Goal: Transaction & Acquisition: Purchase product/service

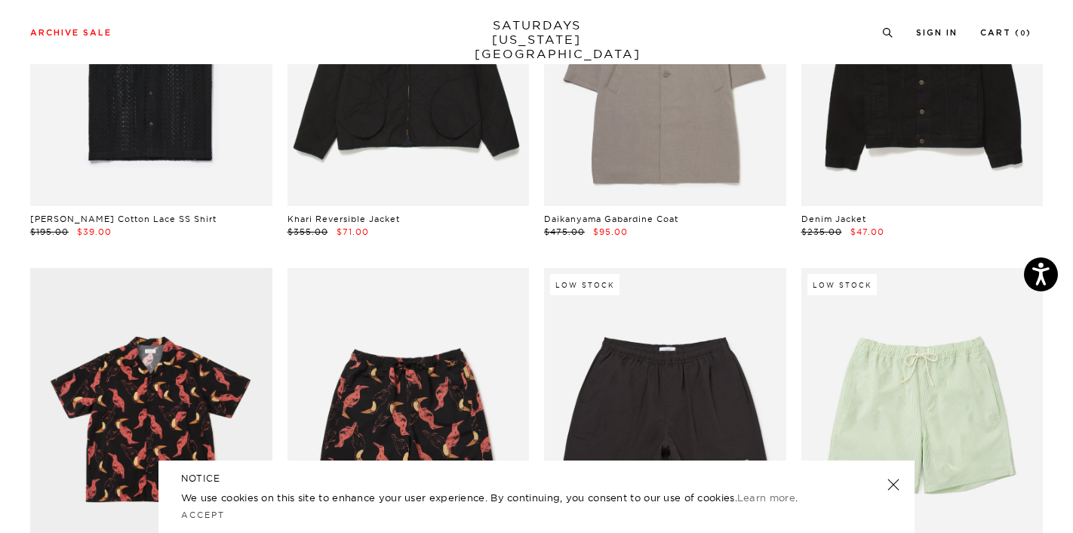
scroll to position [5180, 0]
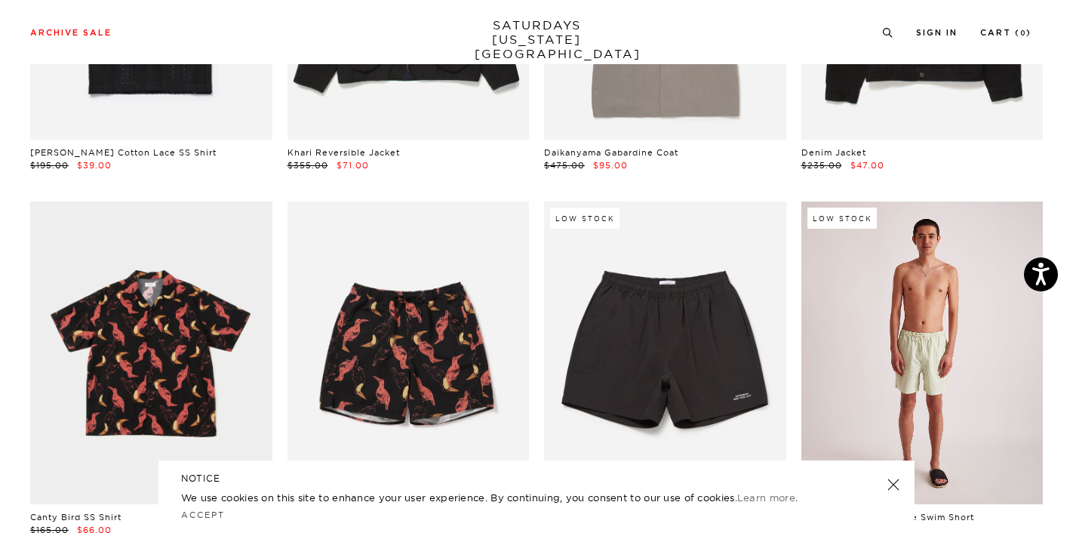
click at [914, 222] on link at bounding box center [923, 353] width 242 height 303
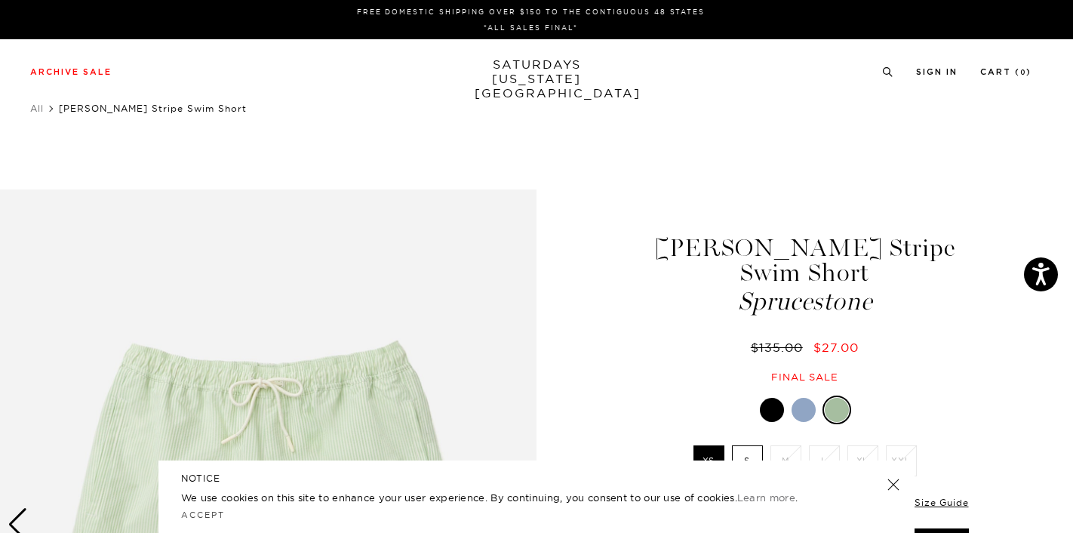
click at [804, 398] on div at bounding box center [804, 410] width 24 height 24
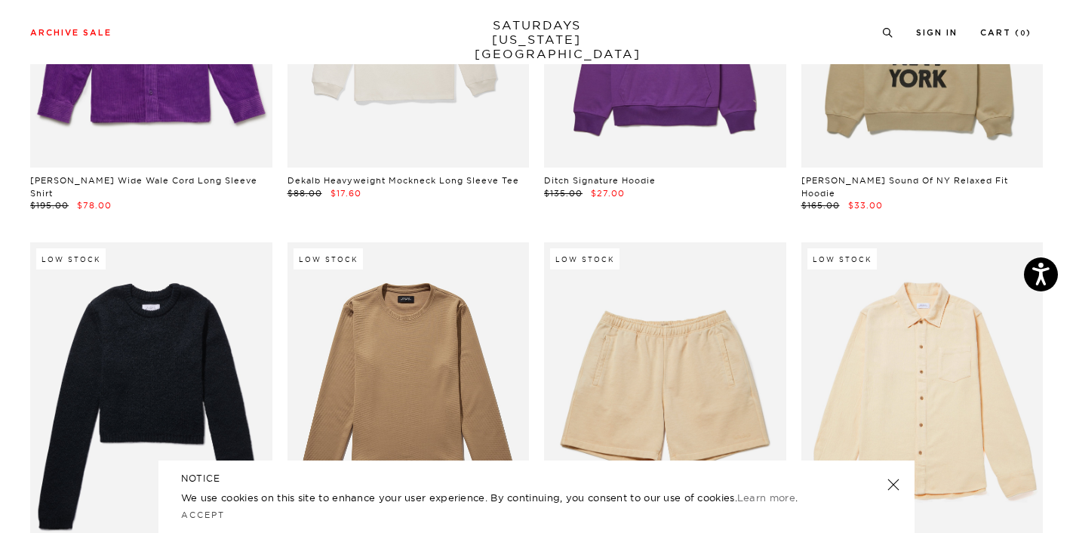
scroll to position [14273, 0]
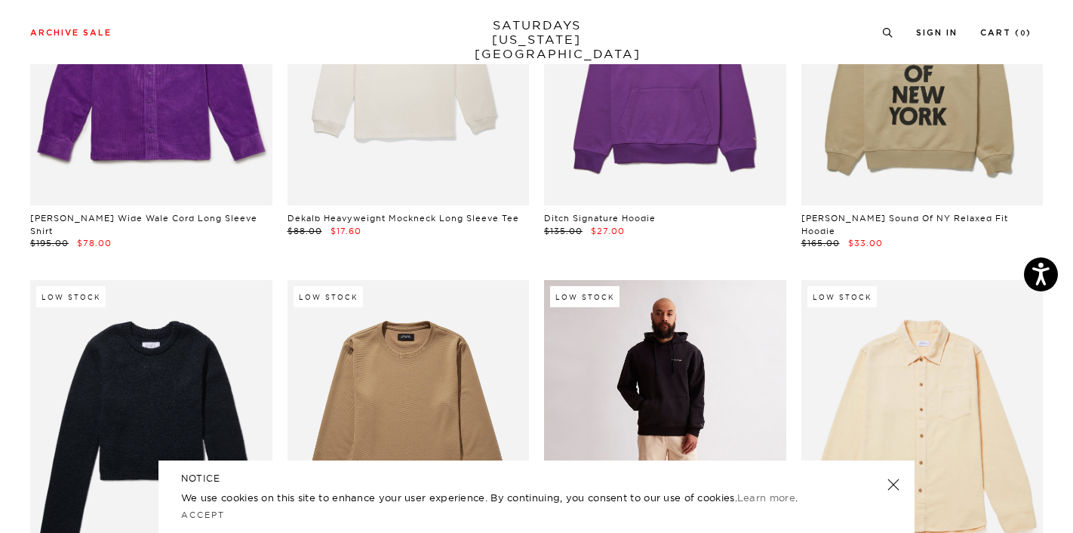
click at [597, 280] on link at bounding box center [665, 431] width 242 height 303
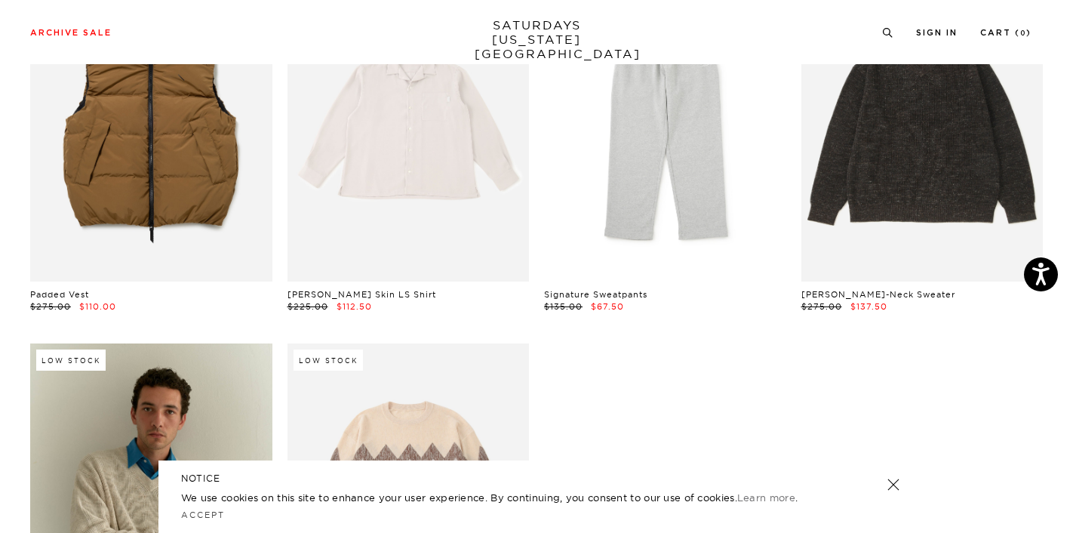
scroll to position [24426, 0]
